Goal: Task Accomplishment & Management: Complete application form

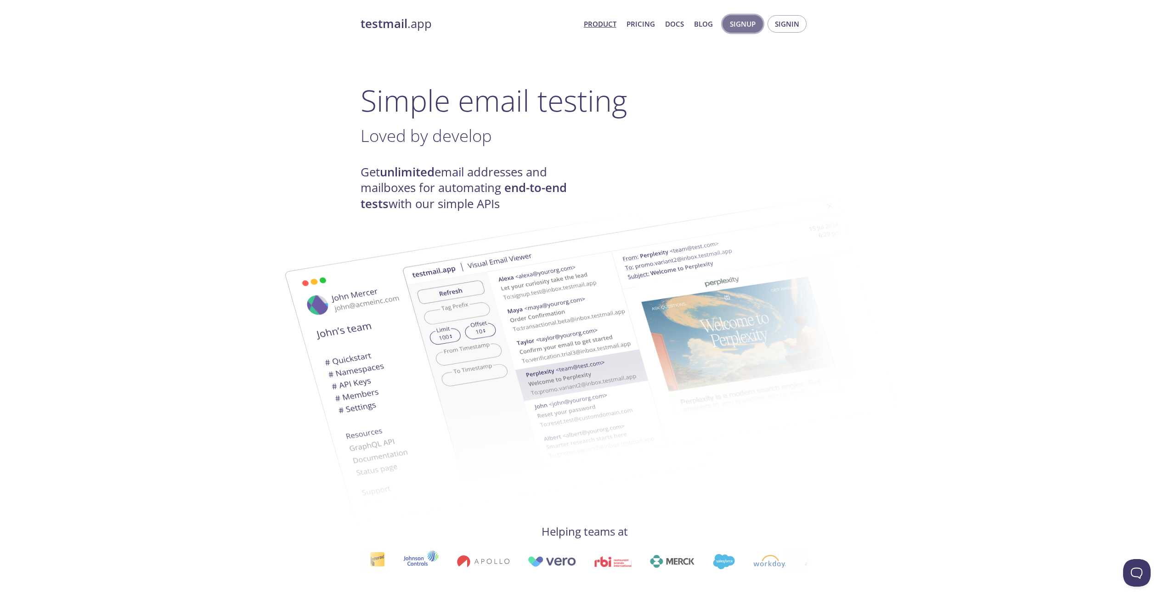
click at [746, 23] on span "Signup" at bounding box center [743, 24] width 26 height 12
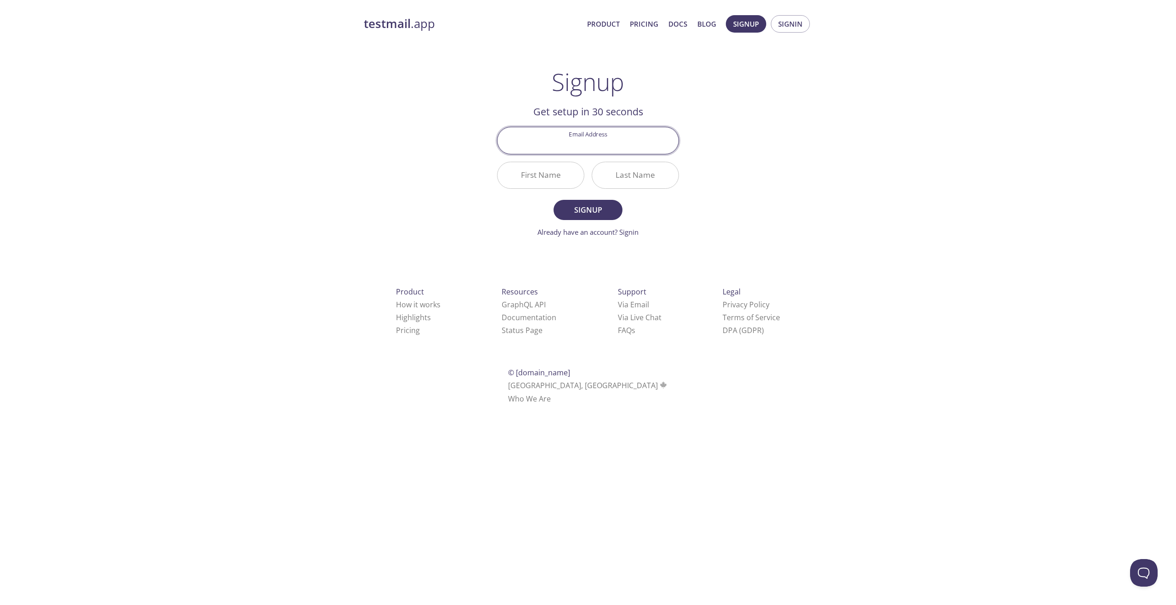
click at [601, 141] on input "Email Address" at bounding box center [587, 140] width 181 height 26
click at [740, 212] on div "testmail .app Product Pricing Docs Blog Signup Signin Signup Get setup in 30 se…" at bounding box center [588, 220] width 470 height 422
click at [637, 20] on link "Pricing" at bounding box center [644, 24] width 28 height 12
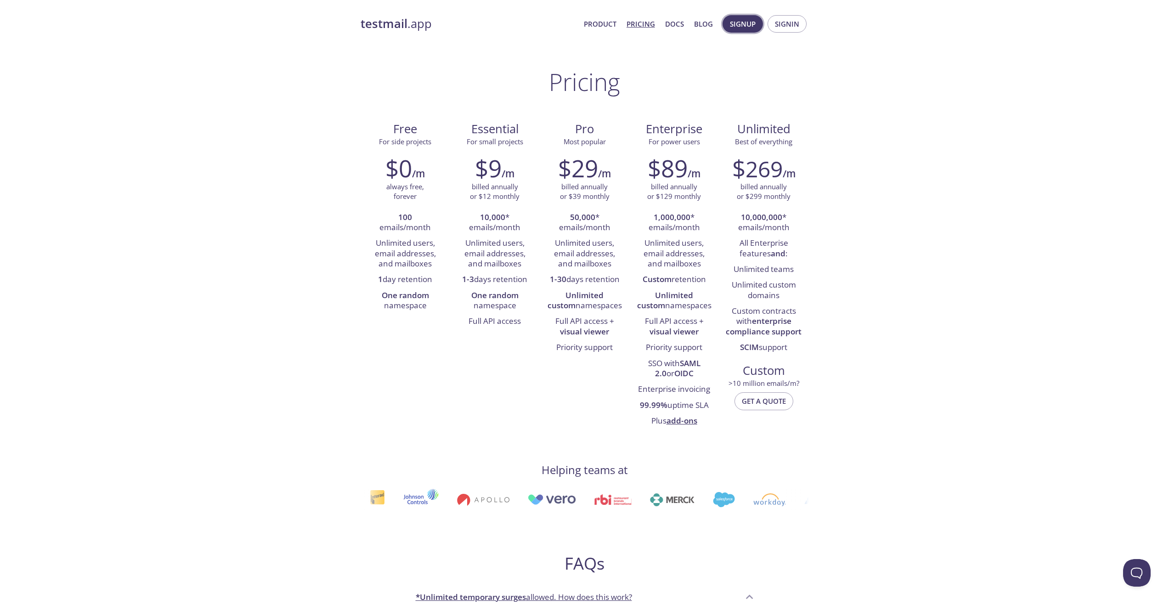
click at [748, 26] on span "Signup" at bounding box center [743, 24] width 26 height 12
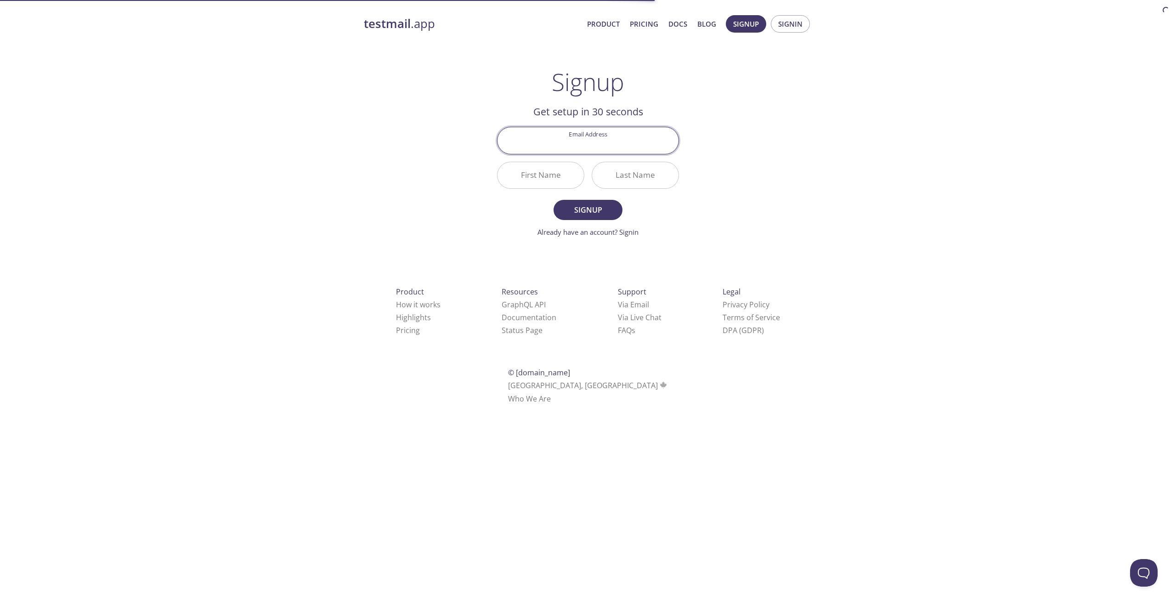
click at [610, 143] on input "Email Address" at bounding box center [587, 140] width 181 height 26
click at [568, 146] on input "[EMAIL_ADDRESS][DOMAIN_NAME]" at bounding box center [587, 140] width 181 height 26
type input "[EMAIL_ADDRESS][DOMAIN_NAME]"
click at [910, 110] on div "testmail .app Product Pricing Docs Blog Signup Signin Signup Get setup in 30 se…" at bounding box center [588, 220] width 1176 height 422
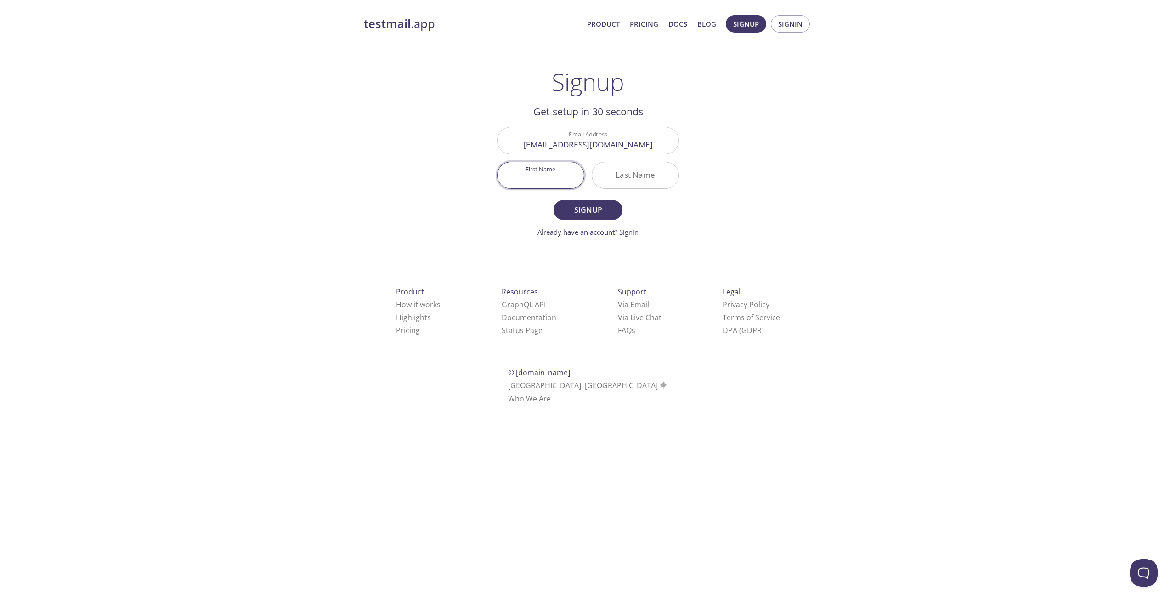
click at [557, 177] on input "First Name" at bounding box center [540, 175] width 86 height 26
type input "[PERSON_NAME]"
type input "derrosi"
click at [587, 211] on span "Signup" at bounding box center [588, 209] width 49 height 13
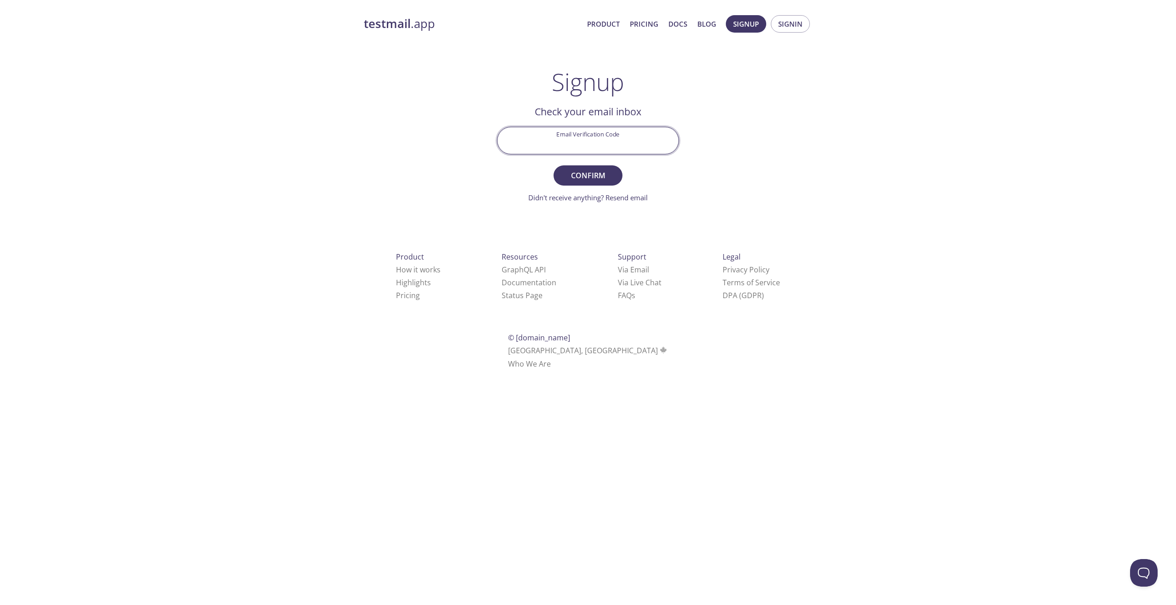
click at [584, 139] on input "Email Verification Code" at bounding box center [587, 140] width 181 height 26
paste input "ZLBMKBL"
type input "ZLBMKBL"
click at [594, 169] on button "Confirm" at bounding box center [588, 175] width 69 height 20
